Goal: Transaction & Acquisition: Purchase product/service

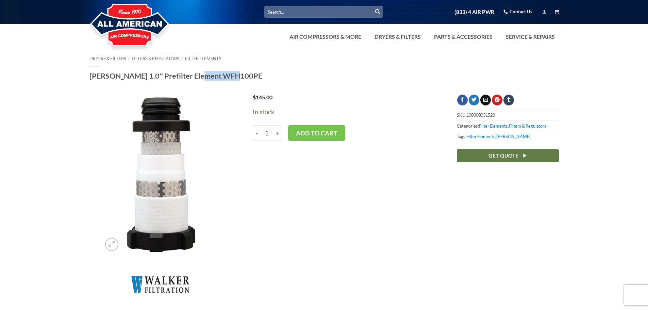
drag, startPoint x: 190, startPoint y: 74, endPoint x: 226, endPoint y: 74, distance: 35.7
click at [226, 74] on h1 "[PERSON_NAME] 1.0″ Prefilter Element WFH100PE" at bounding box center [323, 76] width 469 height 10
click at [325, 137] on button "Add to cart" at bounding box center [316, 133] width 57 height 16
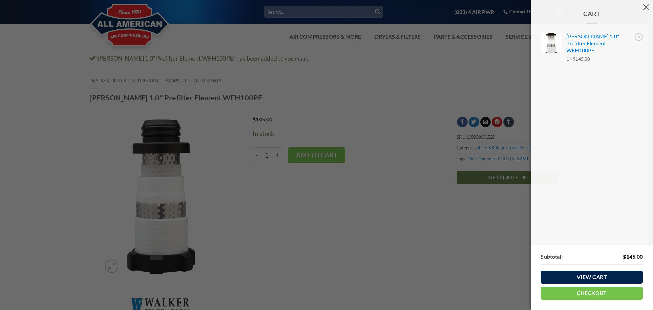
click at [190, 96] on div "Cart × [PERSON_NAME] 1.0" Prefilter Element WFH100PE 1 × $ 145.00 Subtotal: $ 1…" at bounding box center [326, 155] width 653 height 310
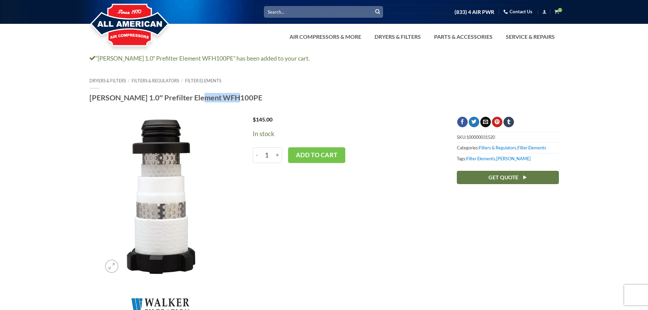
drag, startPoint x: 190, startPoint y: 96, endPoint x: 217, endPoint y: 96, distance: 27.2
click at [215, 96] on h1 "Walker 1.0″ Prefilter Element WFH100PE" at bounding box center [323, 98] width 469 height 10
click at [218, 95] on h1 "Walker 1.0″ Prefilter Element WFH100PE" at bounding box center [323, 98] width 469 height 10
copy h1 "WFH100PE"
click at [282, 16] on input "Search for:" at bounding box center [323, 11] width 119 height 11
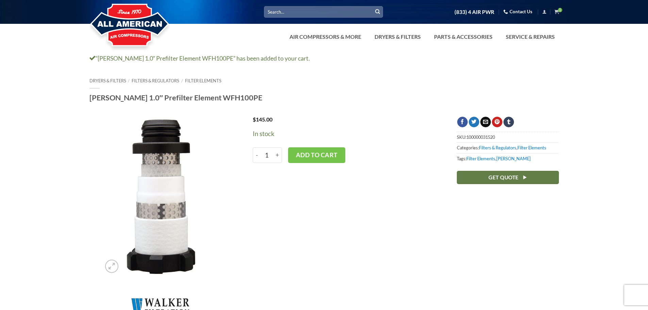
paste input "WFH100PE"
click at [285, 11] on input "WFH100PE" at bounding box center [323, 11] width 119 height 11
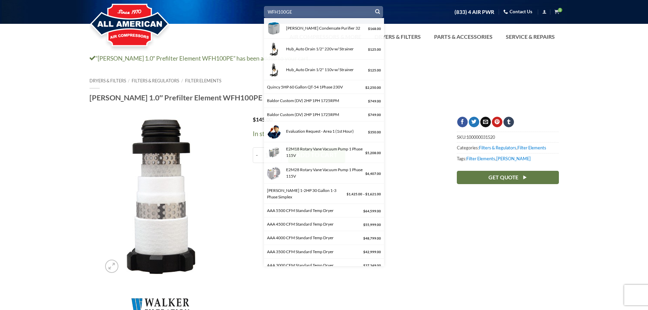
click at [307, 9] on input "WFH100GE" at bounding box center [323, 11] width 119 height 11
type input "WFH100GE"
click at [372, 7] on button "Submit" at bounding box center [377, 12] width 10 height 10
